Goal: Navigation & Orientation: Find specific page/section

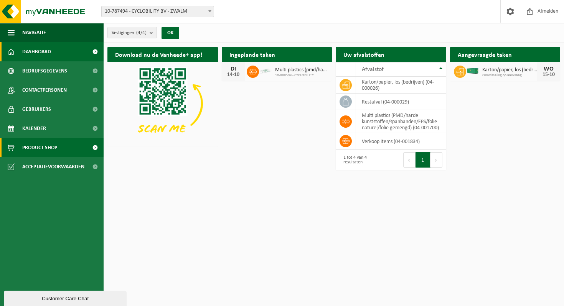
click at [58, 148] on link "Product Shop" at bounding box center [52, 147] width 104 height 19
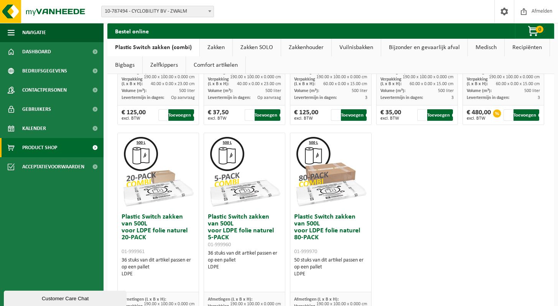
scroll to position [515, 0]
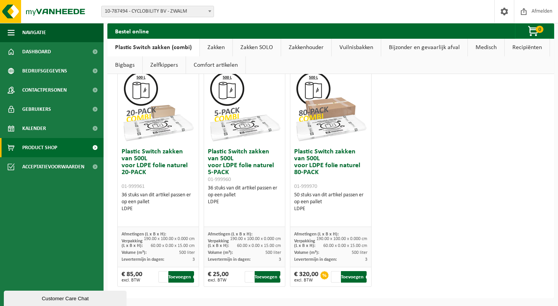
click at [409, 47] on link "Bijzonder en gevaarlijk afval" at bounding box center [424, 48] width 86 height 18
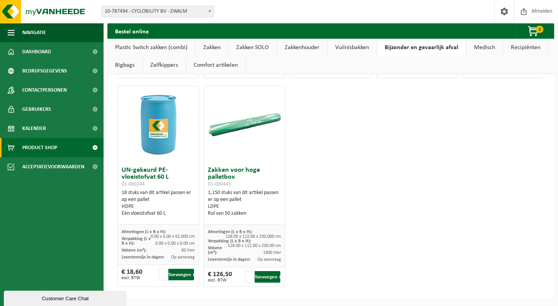
click at [482, 48] on link "Medisch" at bounding box center [485, 48] width 36 height 18
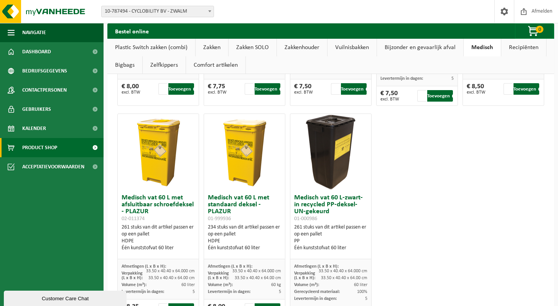
click at [524, 53] on link "Recipiënten" at bounding box center [523, 48] width 45 height 18
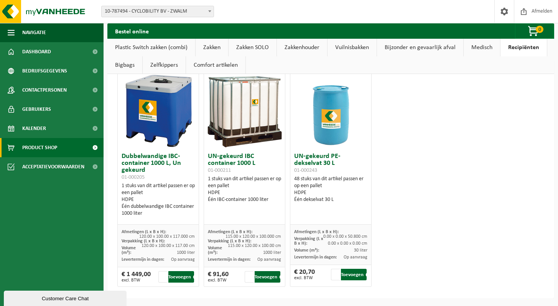
click at [123, 64] on link "Bigbags" at bounding box center [124, 65] width 35 height 18
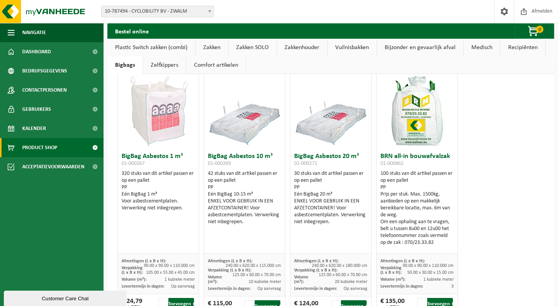
click at [153, 67] on link "Zelfkippers" at bounding box center [164, 65] width 43 height 18
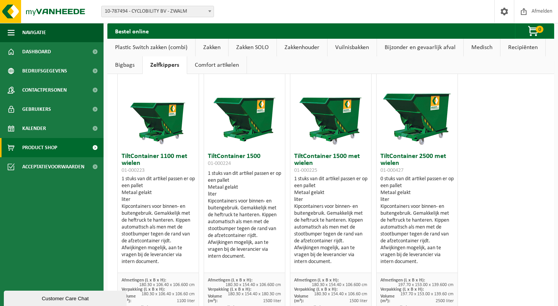
click at [209, 64] on link "Comfort artikelen" at bounding box center [216, 65] width 59 height 18
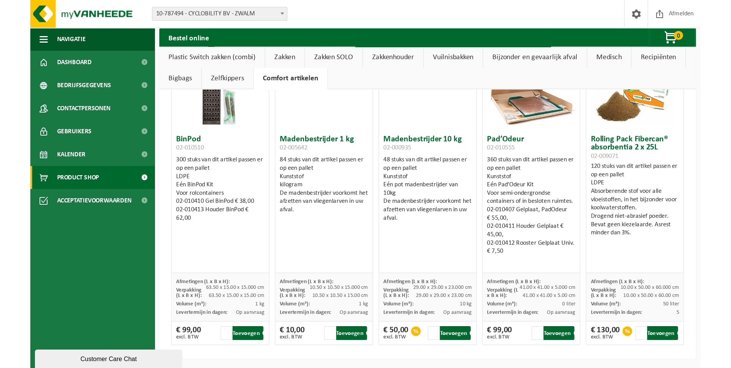
scroll to position [0, 0]
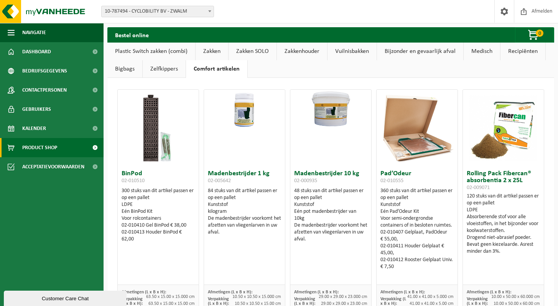
click at [130, 53] on link "Plastic Switch zakken (combi)" at bounding box center [151, 52] width 88 height 18
